Goal: Check status: Check status

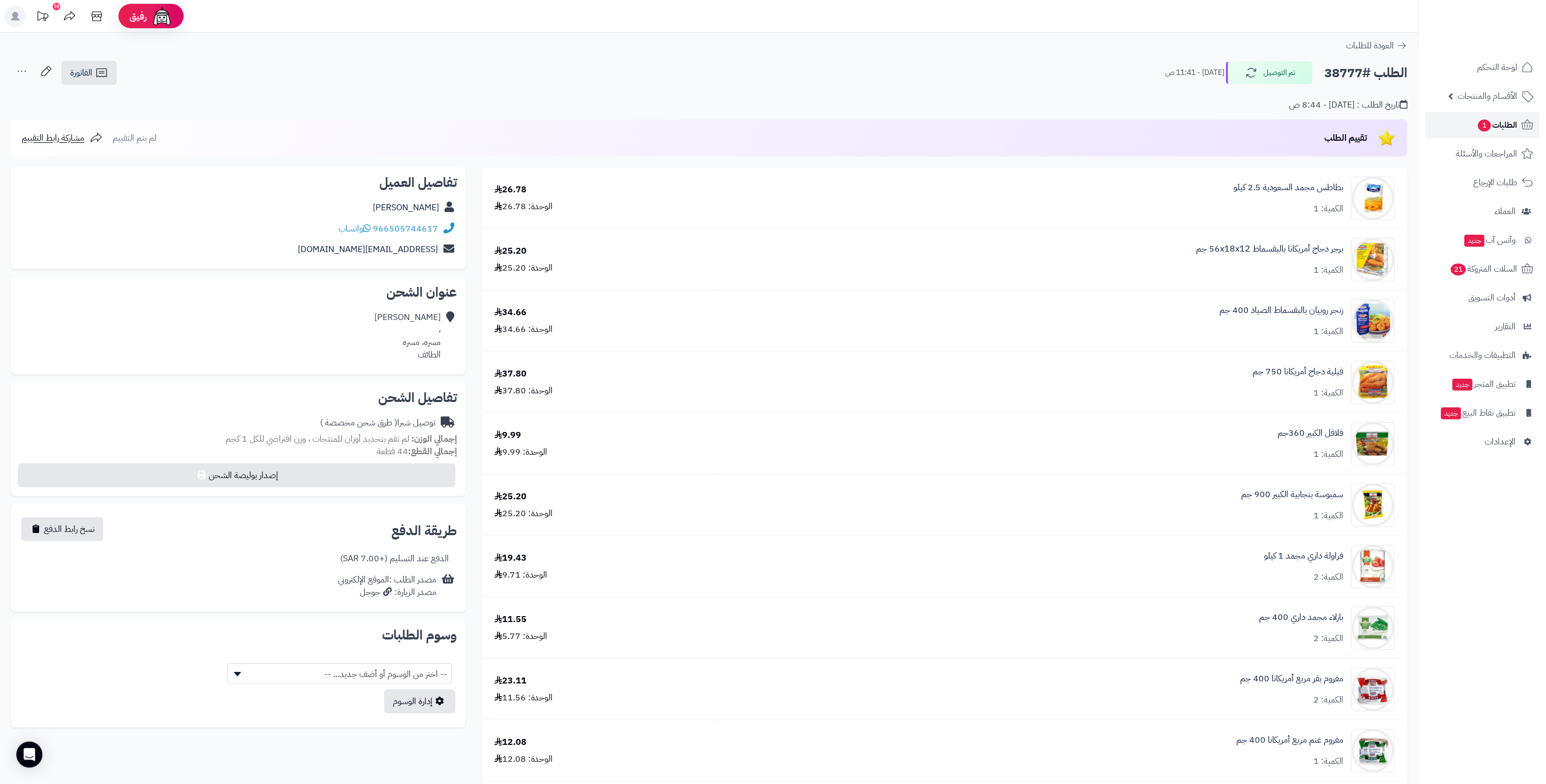
click at [1506, 118] on span "الطلبات 1" at bounding box center [1497, 125] width 40 height 15
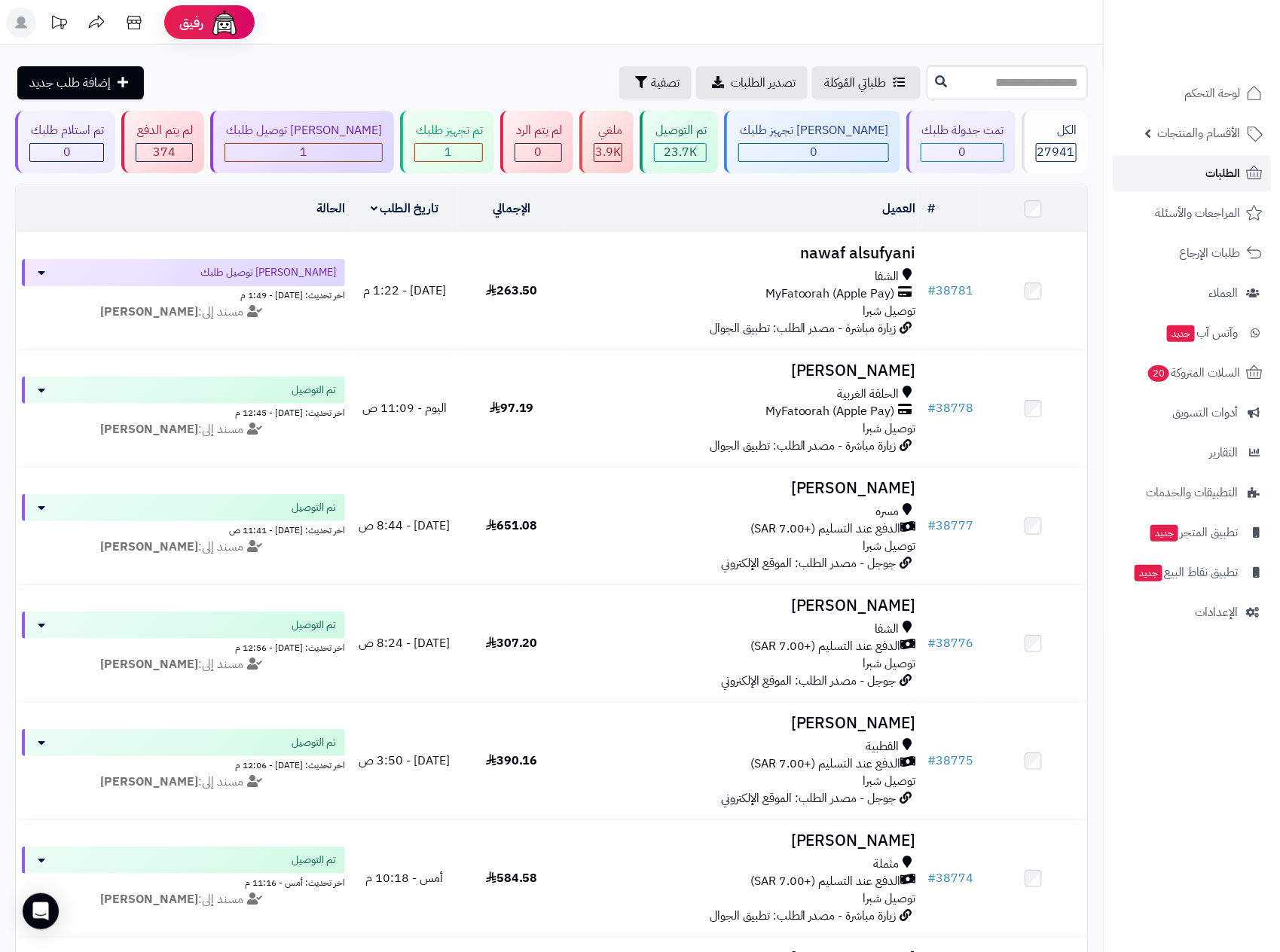
click at [1200, 172] on link "الطلبات" at bounding box center [1192, 173] width 158 height 36
